Goal: Contribute content: Add original content to the website for others to see

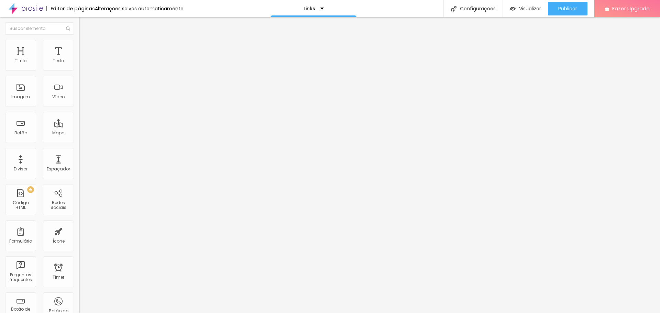
drag, startPoint x: 56, startPoint y: 76, endPoint x: 8, endPoint y: 78, distance: 48.2
click at [79, 65] on input "Histórias Fotográficas" at bounding box center [120, 61] width 83 height 7
type input "Bailarinas Don Bosco"
click at [79, 142] on input "[URL][DOMAIN_NAME]" at bounding box center [120, 138] width 83 height 7
paste input "[PERSON_NAME][DOMAIN_NAME][URL]"
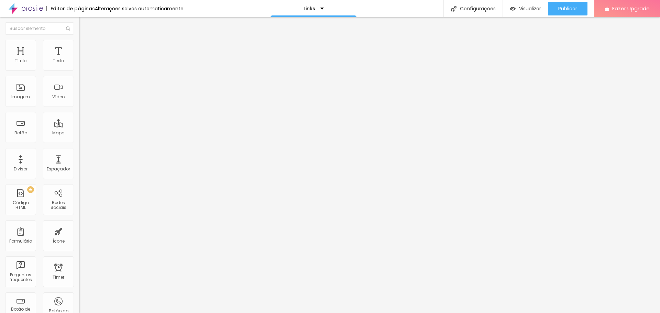
scroll to position [0, 69]
type input "[URL][PERSON_NAME][DOMAIN_NAME]"
click at [568, 9] on span "Publicar" at bounding box center [568, 9] width 19 height 6
click at [79, 65] on input "Bailarinas Don Bosco" at bounding box center [120, 61] width 83 height 7
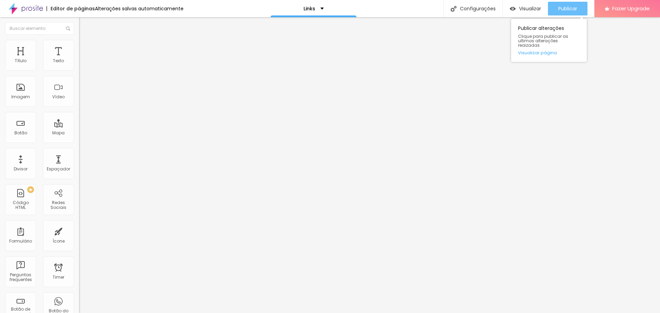
click at [580, 11] on button "Publicar" at bounding box center [568, 9] width 40 height 14
click at [79, 65] on input "Bailarinas Don Bosco" at bounding box center [120, 61] width 83 height 7
paste input "📸"
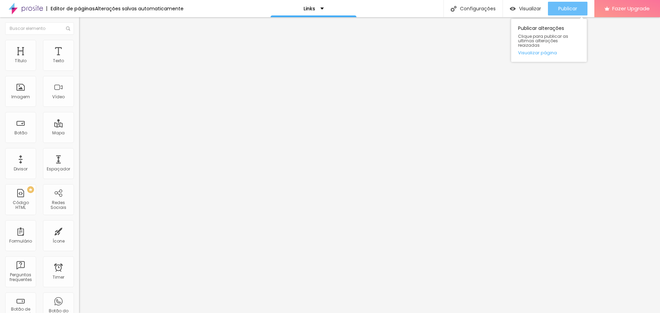
type input "📸 Bailarinas Don Bosco"
click at [572, 9] on span "Publicar" at bounding box center [568, 9] width 19 height 6
